Goal: Check status: Check status

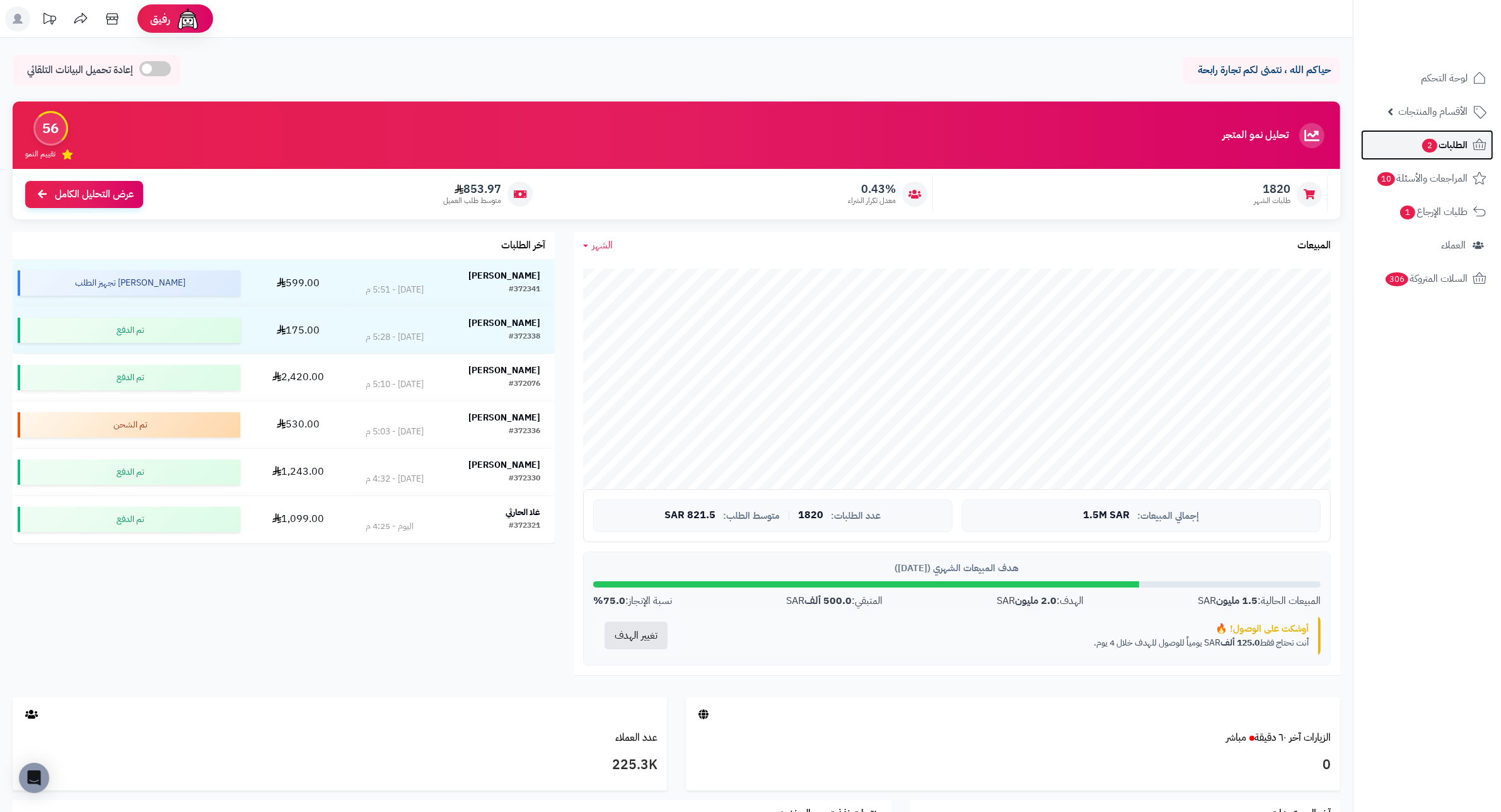
click at [1430, 153] on span "الطلبات 2" at bounding box center [1444, 145] width 47 height 18
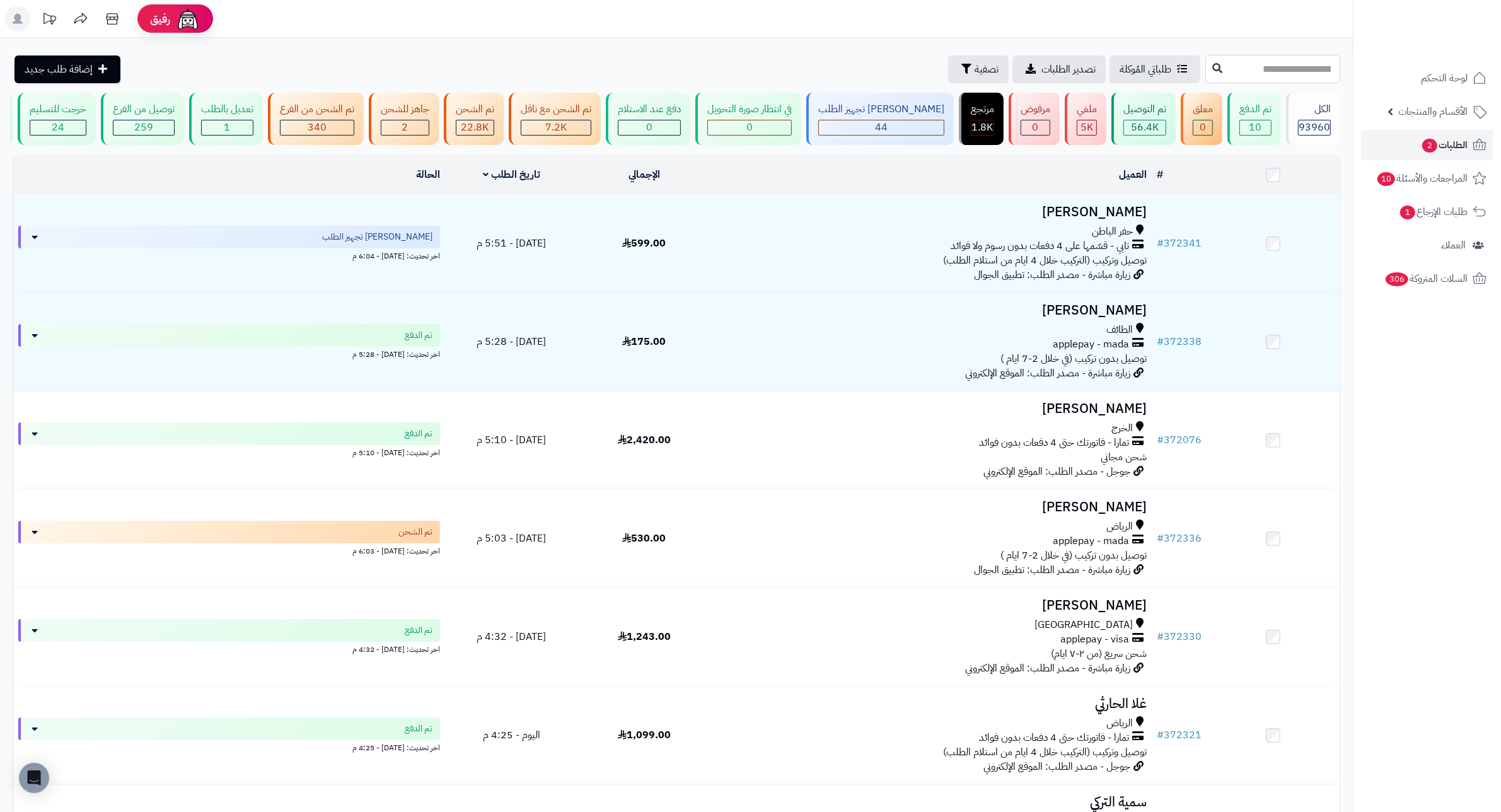
click at [1285, 63] on input "text" at bounding box center [1272, 69] width 135 height 28
type input "******"
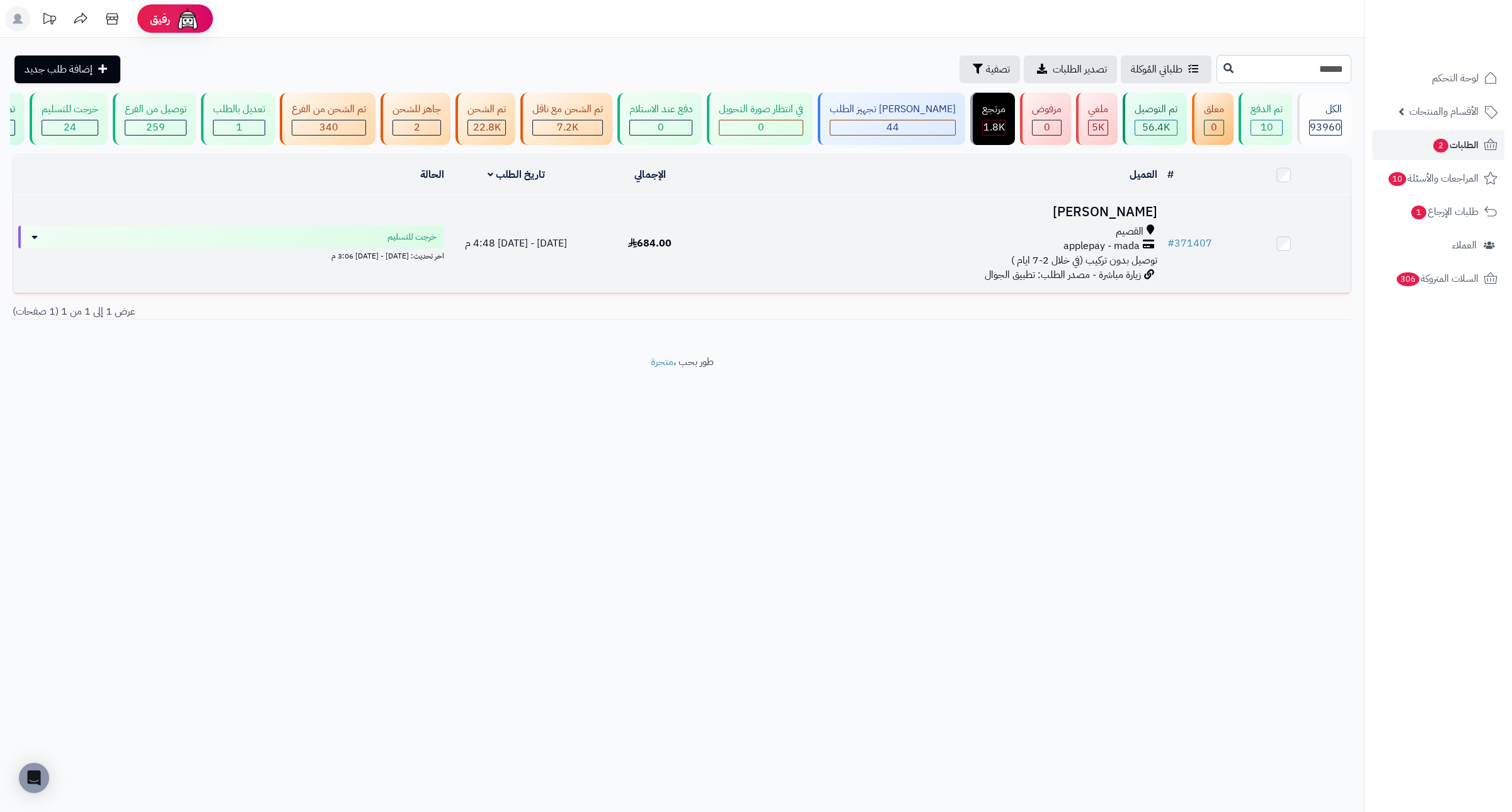
drag, startPoint x: 1132, startPoint y: 222, endPoint x: 1135, endPoint y: 208, distance: 14.3
click at [1134, 215] on h3 "نجود صالح" at bounding box center [940, 212] width 436 height 15
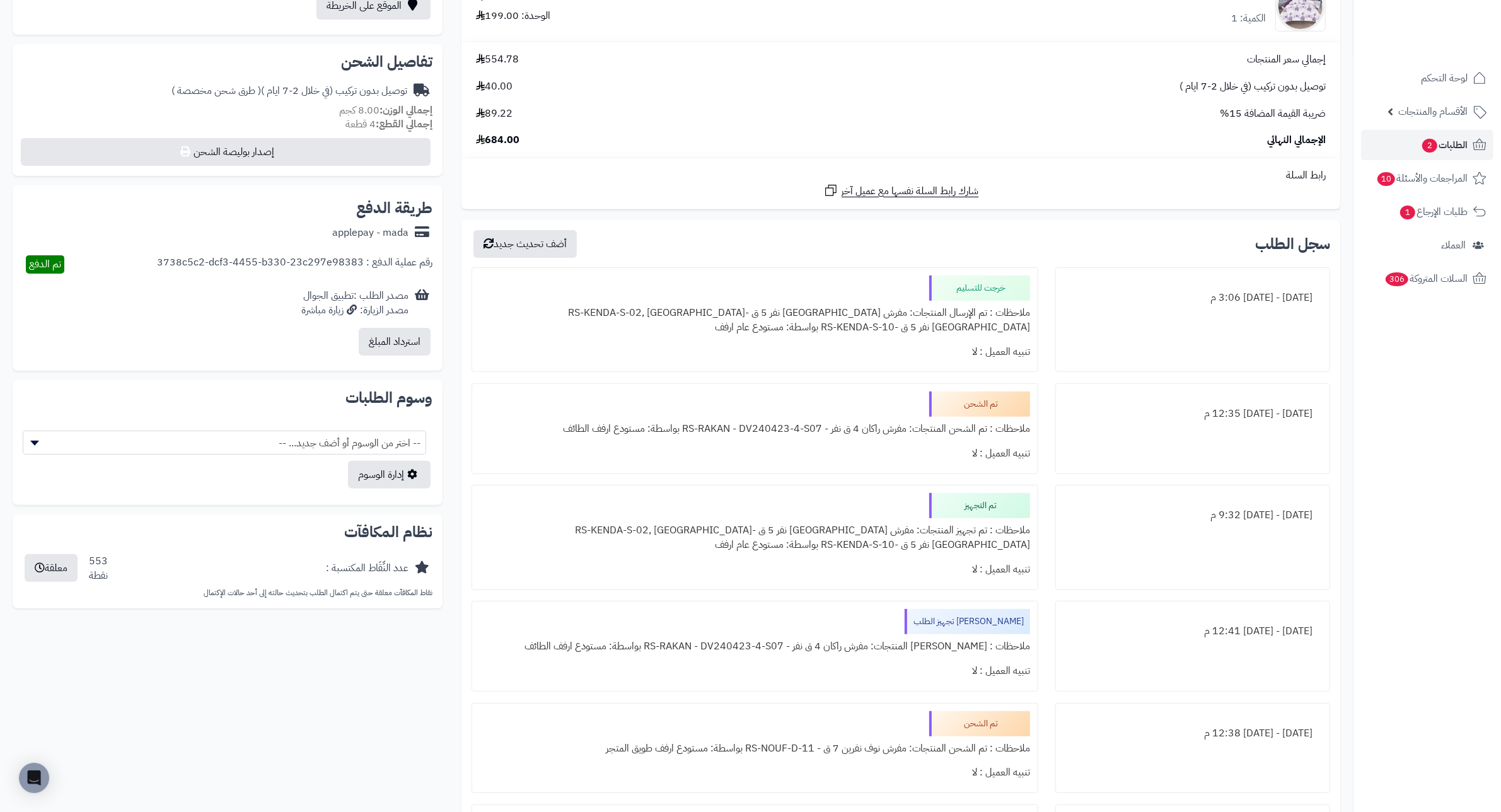
scroll to position [394, 0]
drag, startPoint x: 879, startPoint y: 416, endPoint x: 833, endPoint y: 426, distance: 47.1
click at [833, 426] on div "ملاحظات : تم الشحن المنتجات: مفرش راكان 4 ق نفر - RS-RAKAN - DV240423-4-S07 بوا…" at bounding box center [755, 430] width 550 height 24
click at [864, 443] on div "تنبيه العميل : لا" at bounding box center [755, 454] width 550 height 24
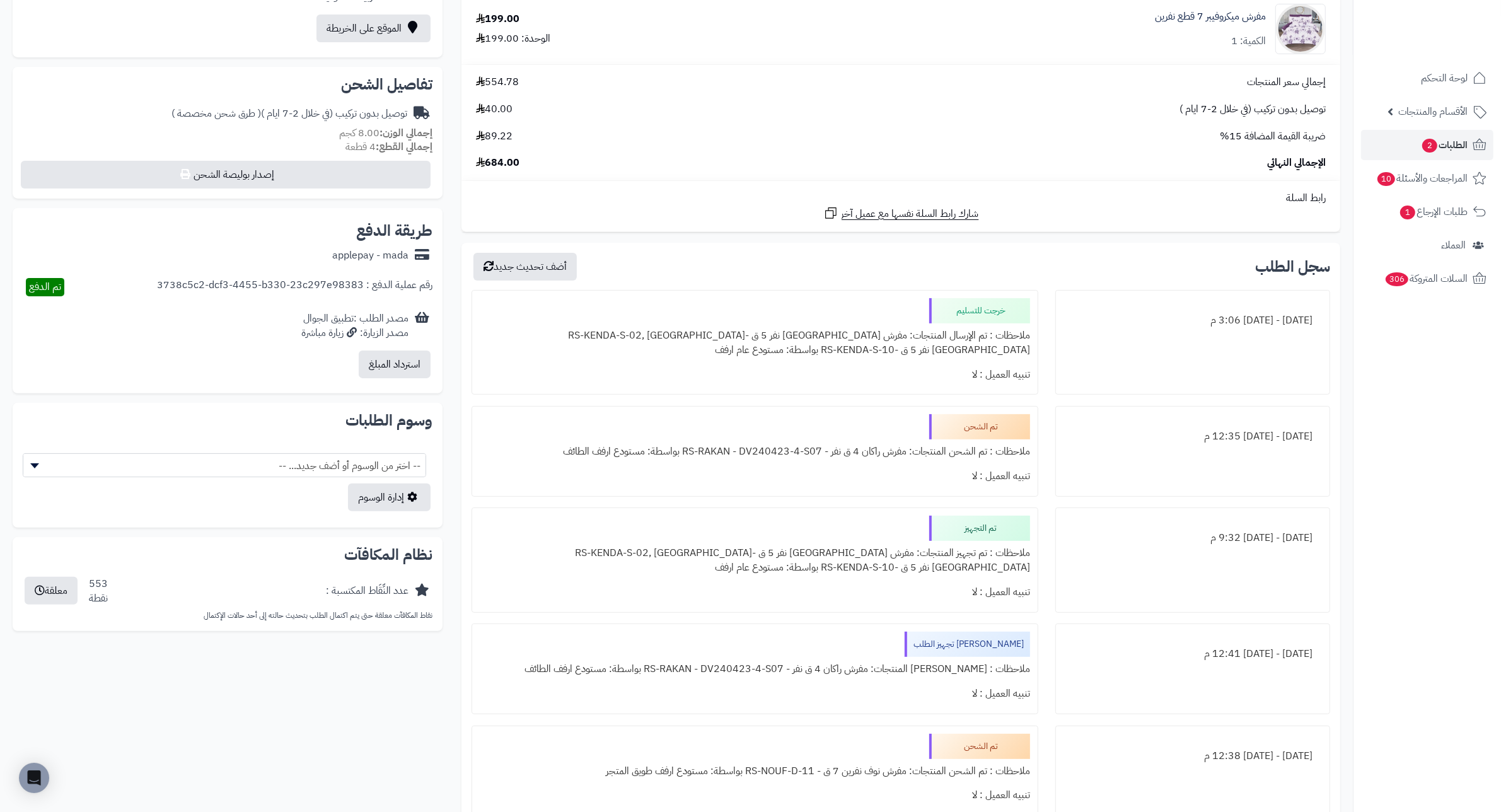
scroll to position [473, 0]
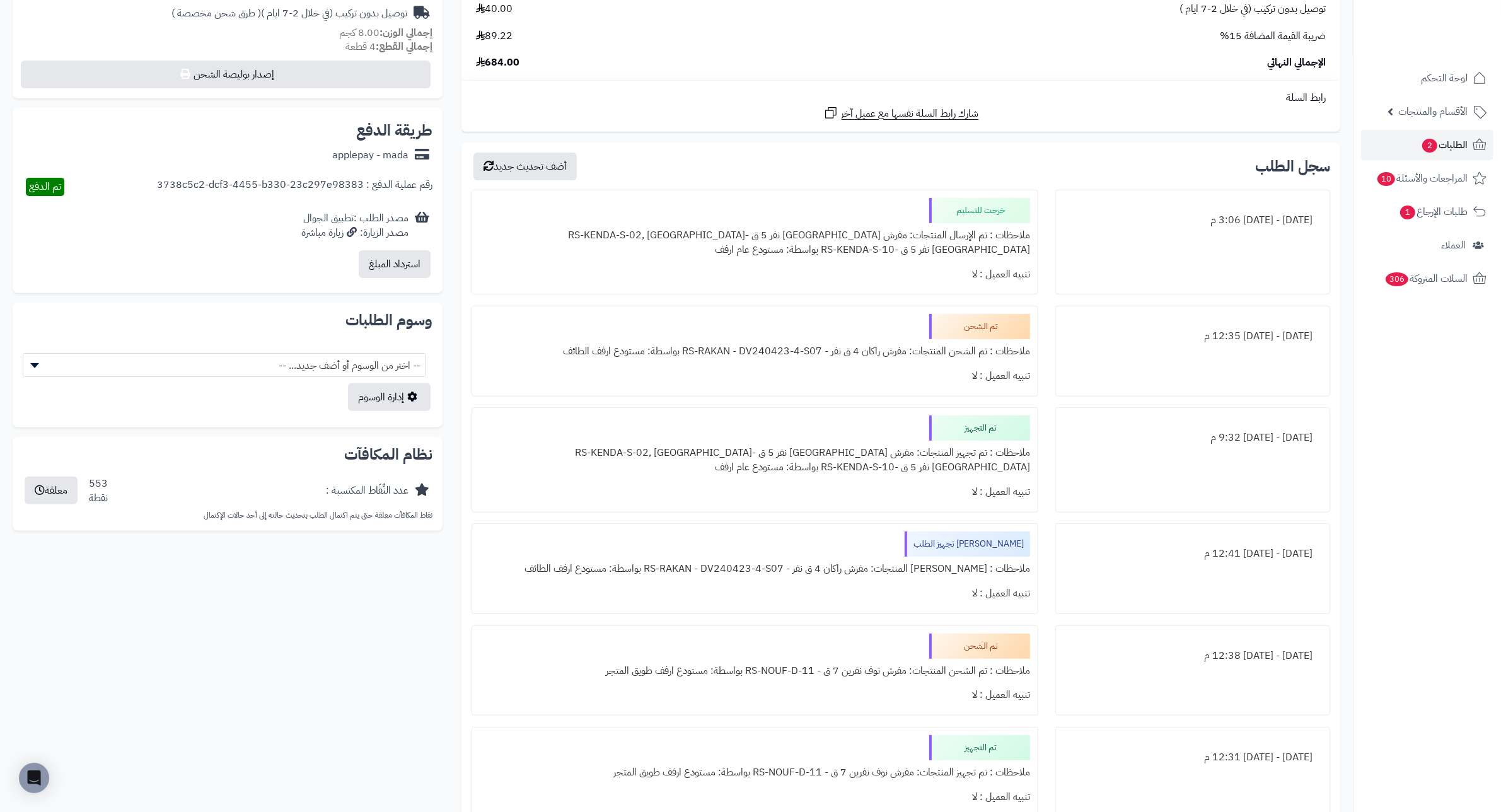
click at [1064, 407] on div "السبت - ٢٣ أغسطس ٢٠٢٥ - 9:32 م" at bounding box center [1192, 459] width 275 height 105
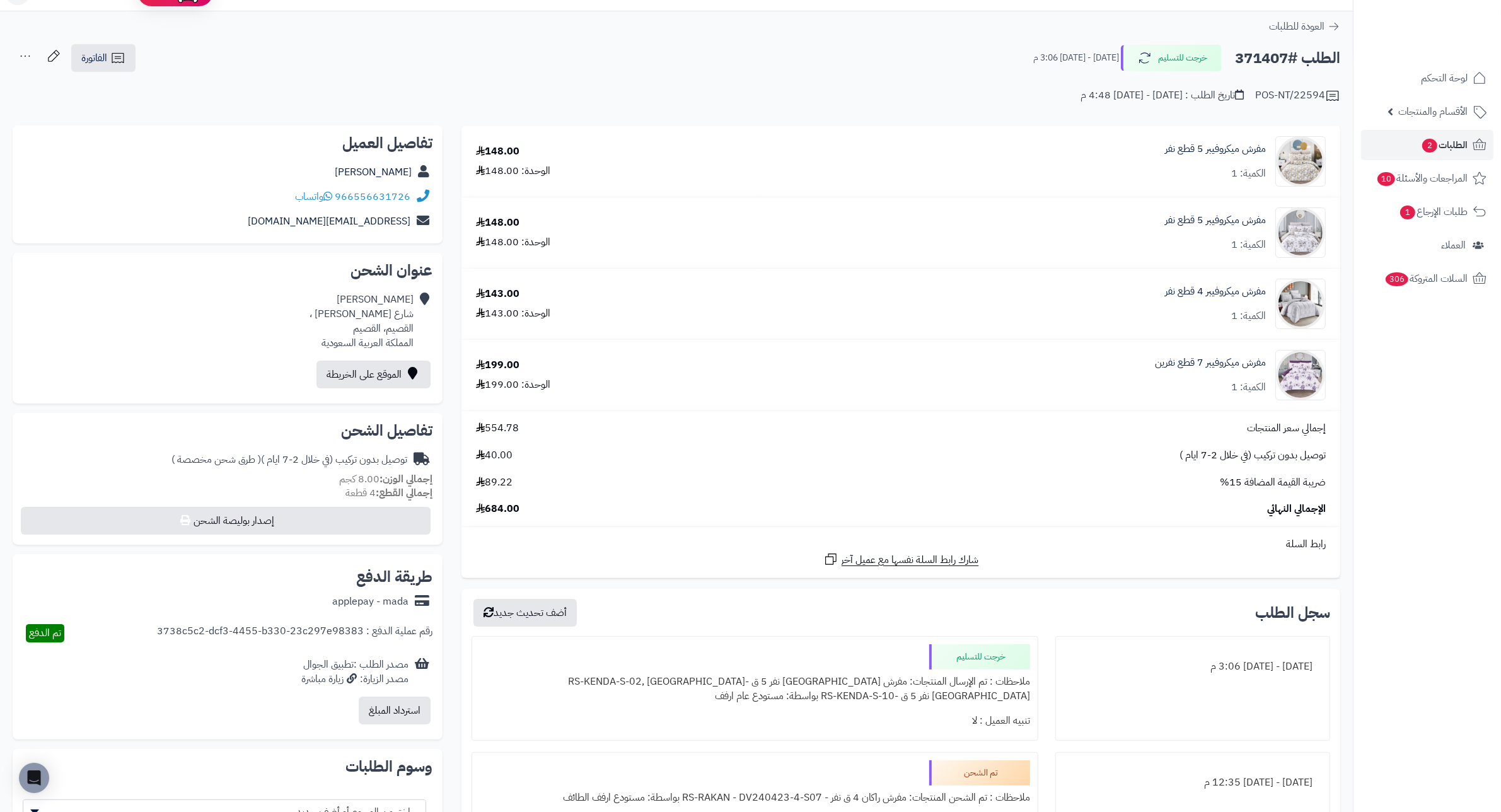
scroll to position [0, 0]
